Goal: Transaction & Acquisition: Download file/media

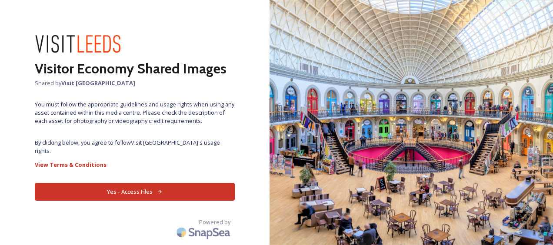
click at [136, 188] on button "Yes - Access Files" at bounding box center [135, 192] width 200 height 18
click at [151, 183] on button "Yes - Access Files" at bounding box center [135, 192] width 200 height 18
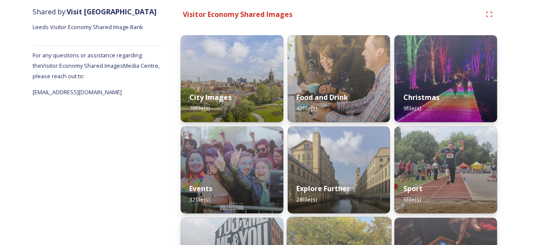
scroll to position [143, 0]
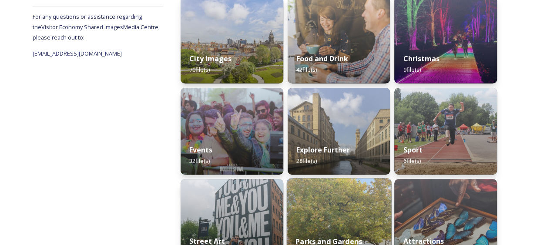
click at [331, 187] on img at bounding box center [338, 222] width 104 height 89
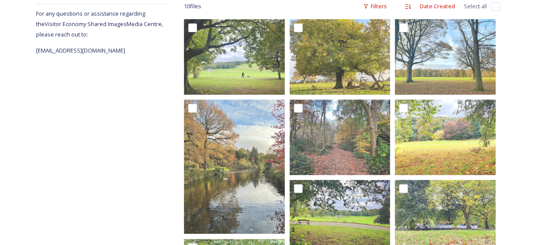
scroll to position [214, 0]
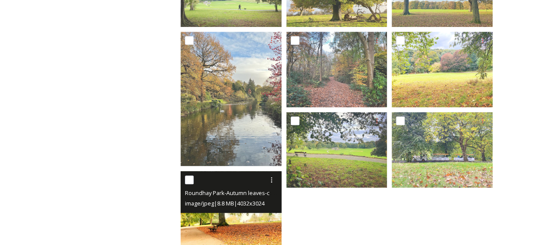
click at [221, 229] on img at bounding box center [230, 209] width 101 height 76
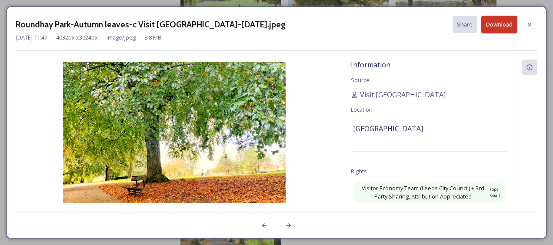
click at [505, 23] on button "Download" at bounding box center [499, 25] width 36 height 18
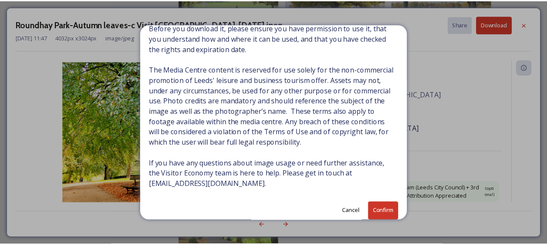
scroll to position [60, 0]
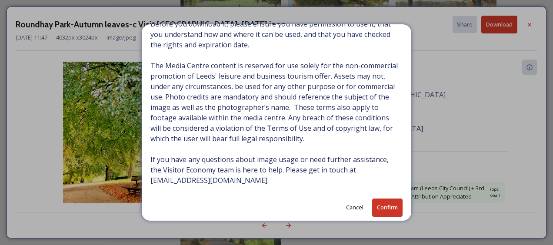
click at [376, 210] on button "Confirm" at bounding box center [387, 208] width 30 height 18
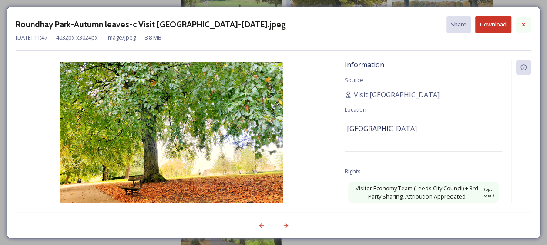
click at [524, 23] on icon at bounding box center [523, 24] width 7 height 7
